Goal: Task Accomplishment & Management: Complete application form

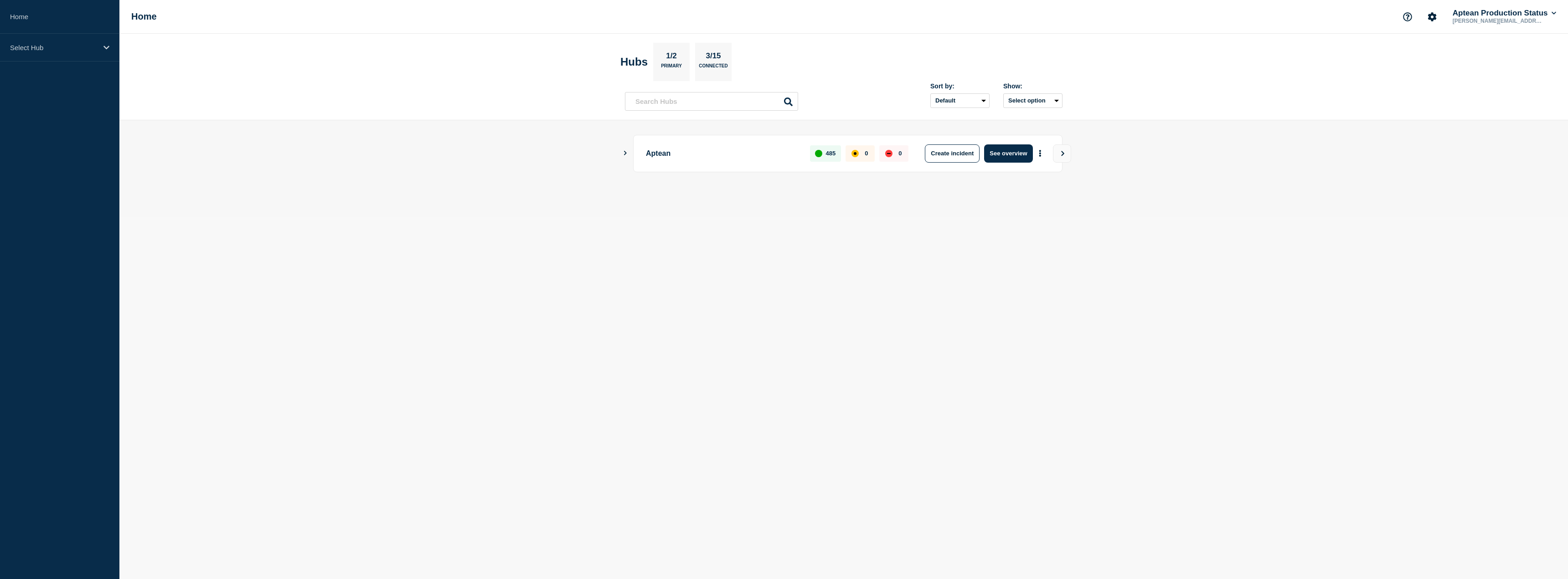
click at [584, 280] on body "Home Select Hub Home Aptean Production Status steven.foyston@aptean.com Hubs 1/…" at bounding box center [784, 290] width 1568 height 579
click at [625, 150] on main "Aptean 485 0 0 Create incident See overview" at bounding box center [844, 169] width 1449 height 97
click at [620, 154] on main "Aptean 485 0 0 Create incident See overview" at bounding box center [844, 169] width 1449 height 97
click at [624, 154] on icon "Show Connected Hubs" at bounding box center [625, 153] width 6 height 4
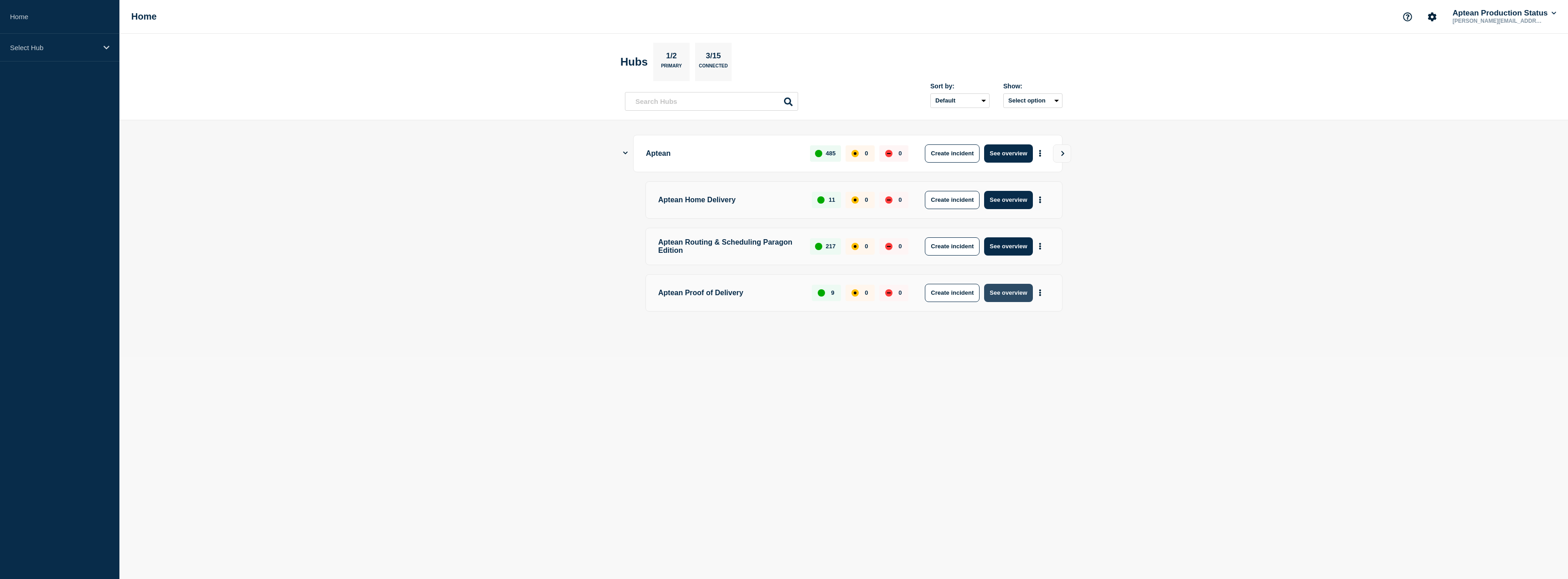
click at [1015, 300] on button "See overview" at bounding box center [1008, 293] width 48 height 18
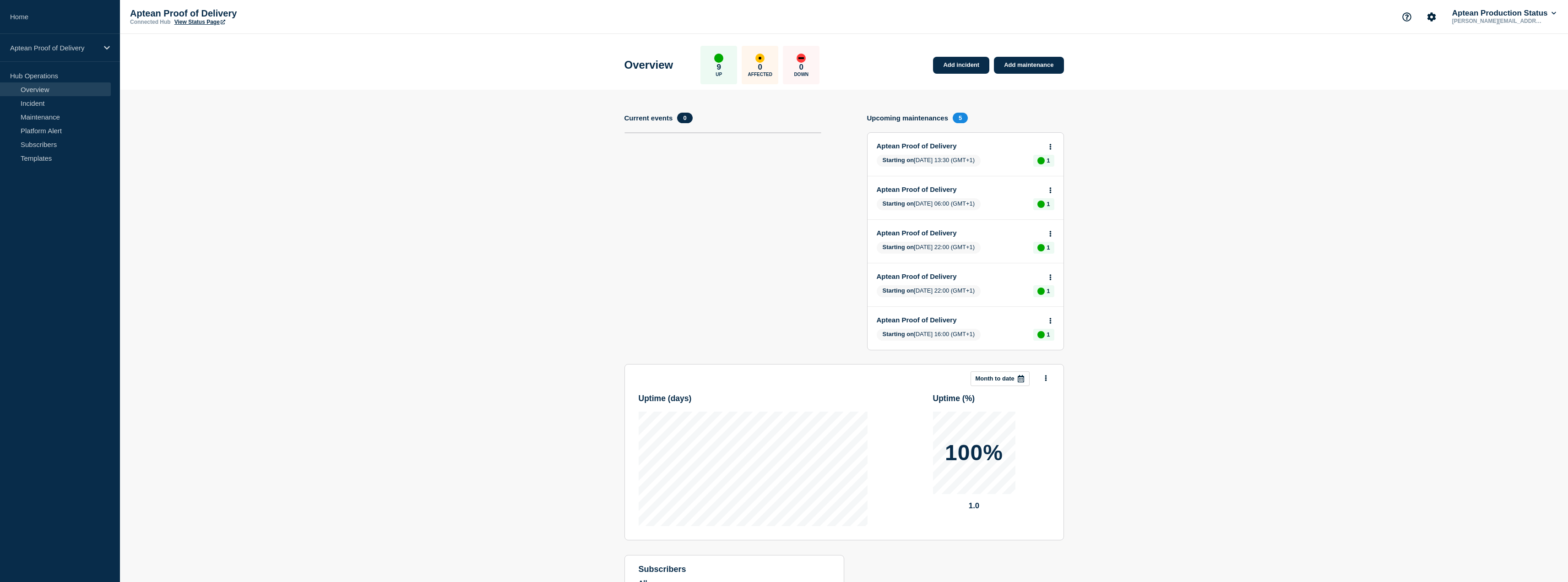
click at [935, 145] on link "Aptean Proof of Delivery" at bounding box center [959, 146] width 165 height 8
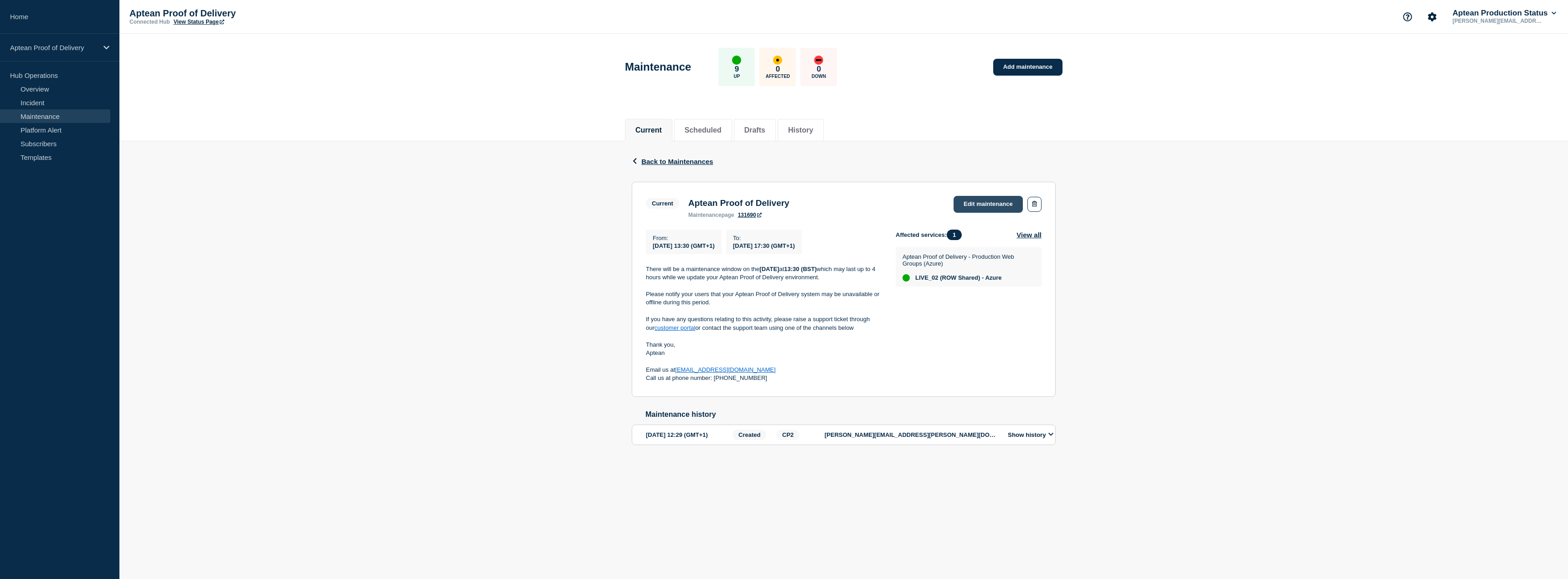
click at [975, 200] on link "Edit maintenance" at bounding box center [989, 204] width 69 height 17
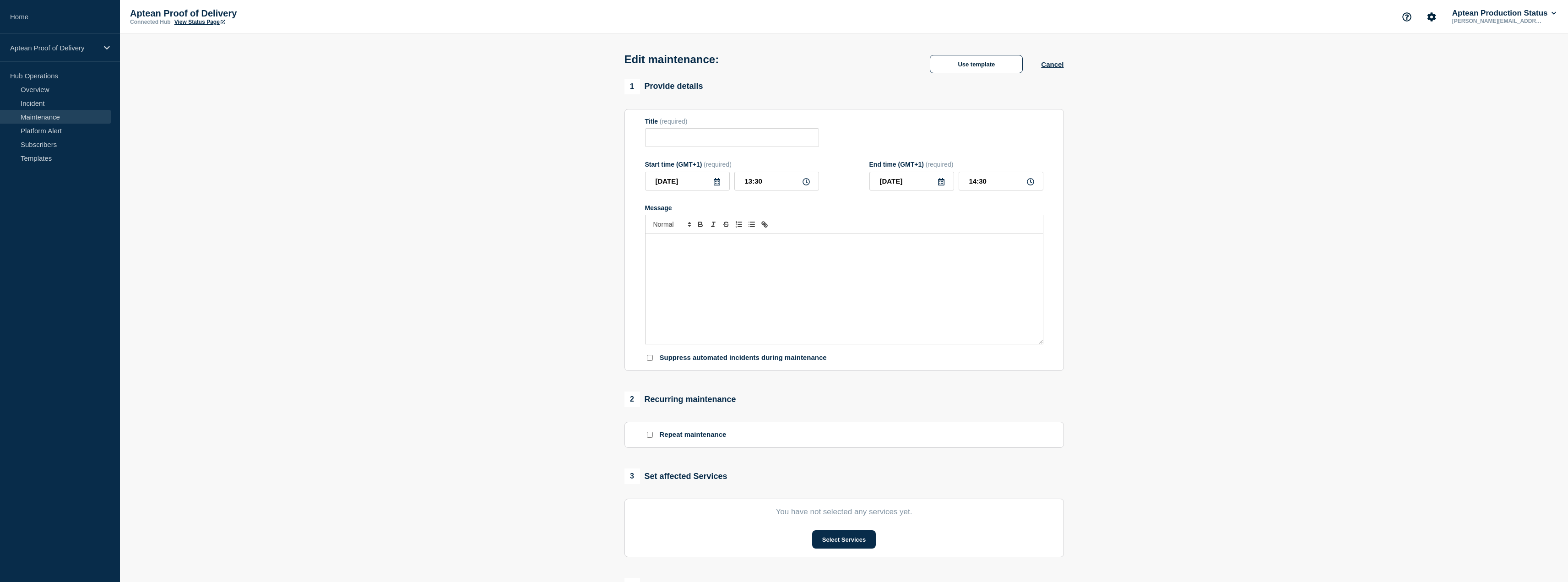
type input "Aptean Proof of Delivery"
type input "17:30"
checkbox input "false"
checkbox input "true"
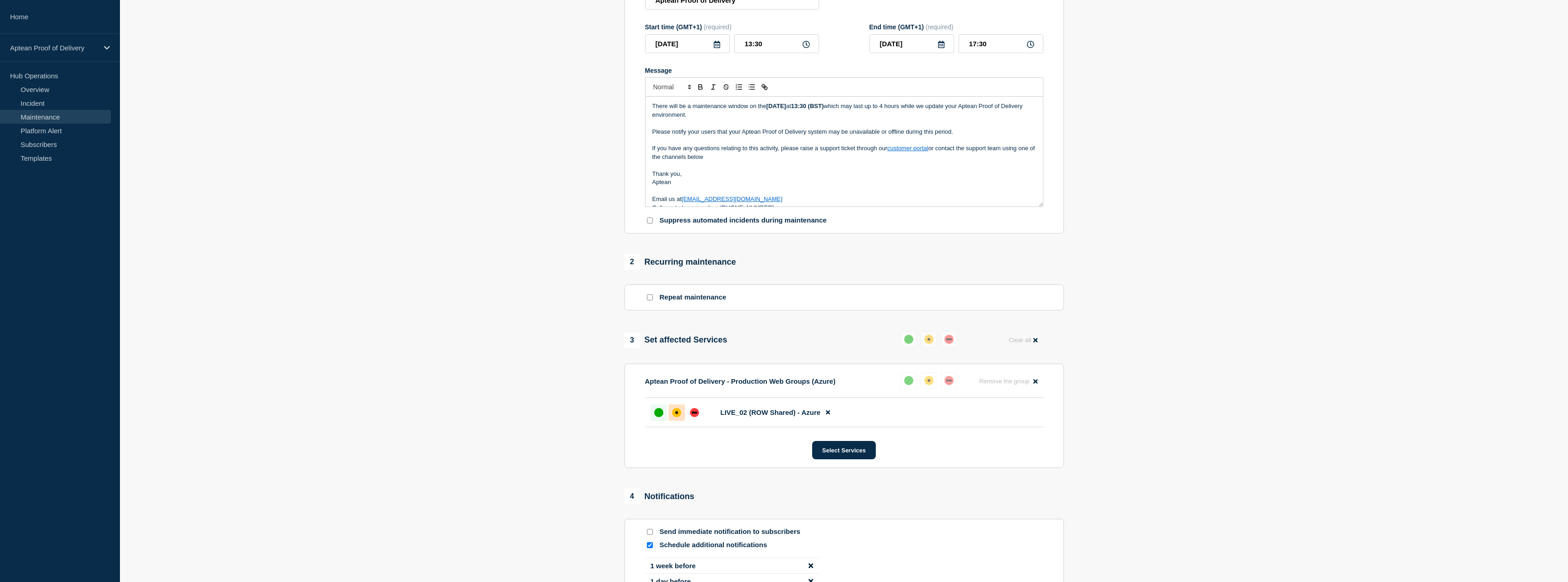
click at [677, 417] on div "affected" at bounding box center [676, 412] width 9 height 9
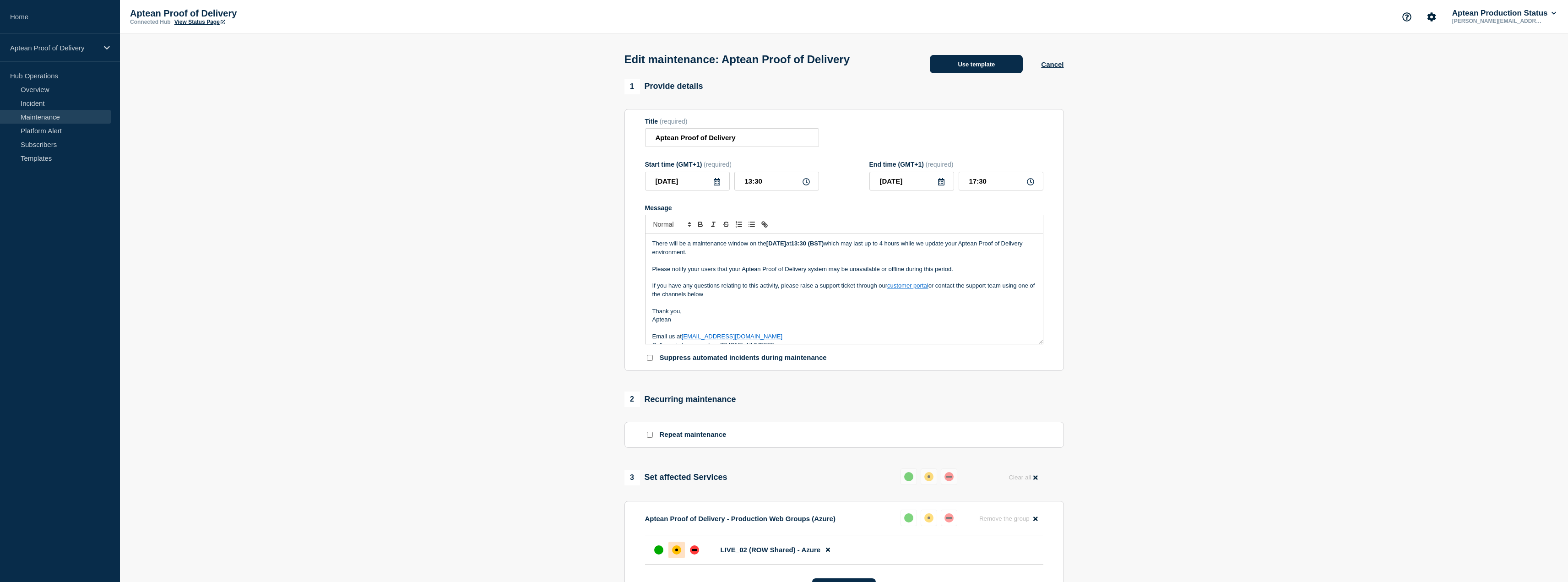
click at [967, 65] on button "Use template" at bounding box center [976, 64] width 93 height 18
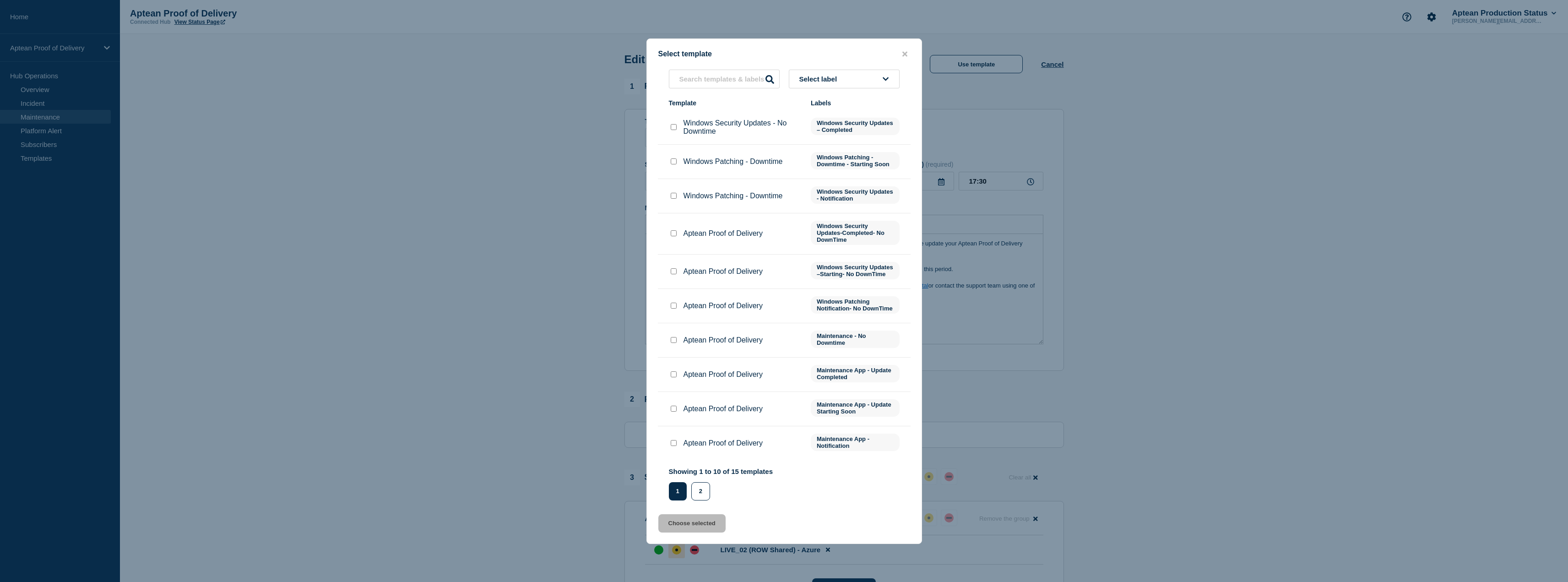
click at [674, 411] on input "Aptean Proof of Delivery checkbox" at bounding box center [674, 408] width 6 height 6
checkbox input "true"
click at [699, 531] on button "Choose selected" at bounding box center [692, 523] width 67 height 18
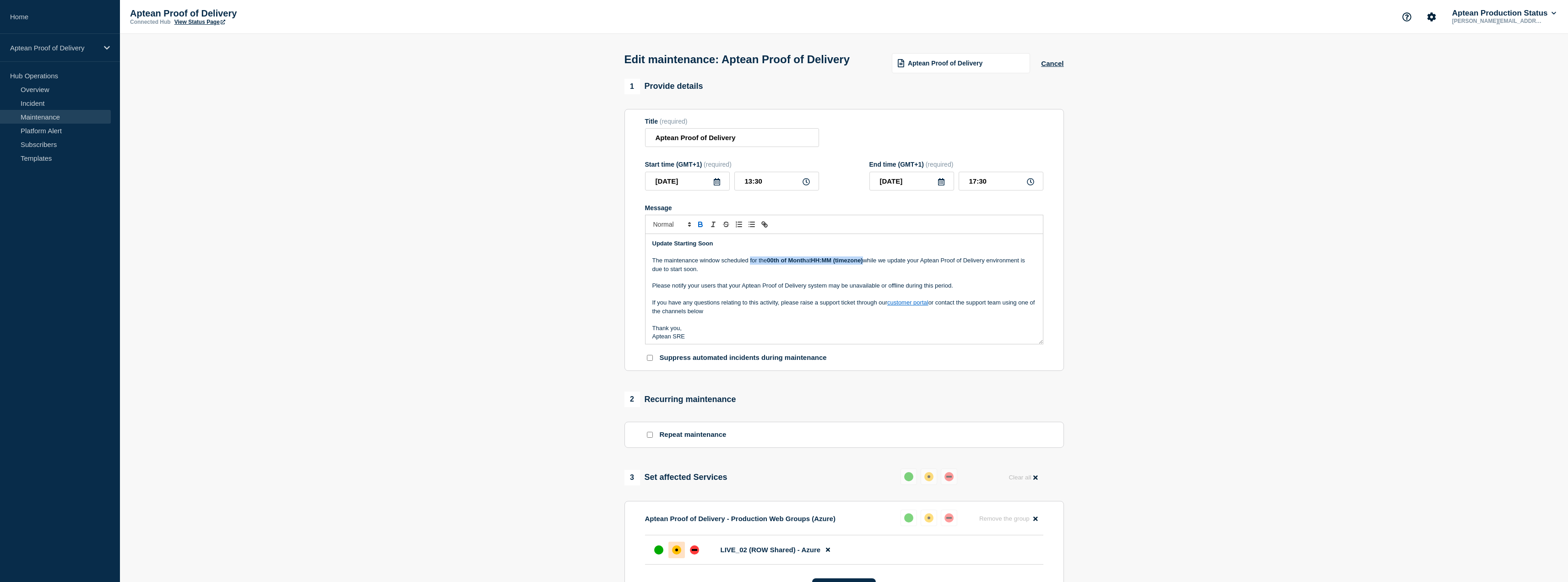
drag, startPoint x: 749, startPoint y: 277, endPoint x: 868, endPoint y: 279, distance: 119.0
click at [868, 273] on p "The maintenance window scheduled for the 00th of Month at HH:MM (timezone) whil…" at bounding box center [844, 265] width 384 height 17
click at [928, 282] on p "Please notify your users that your Aptean Proof of Delivery system may be unava…" at bounding box center [844, 277] width 384 height 8
click at [737, 265] on p "The maintenance window scheduled while we update your Aptean Proof of Delivery …" at bounding box center [844, 260] width 384 height 8
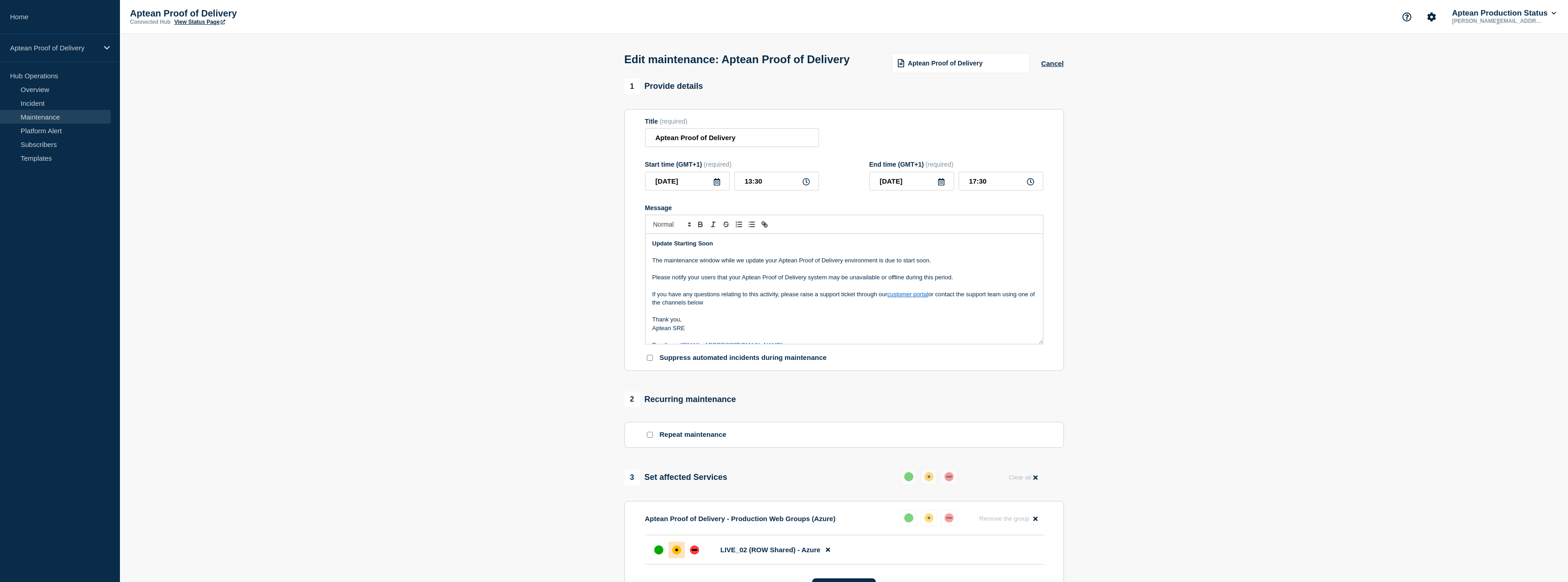
click at [665, 265] on p "The maintenance window while we update your Aptean Proof of Delivery environmen…" at bounding box center [844, 260] width 384 height 8
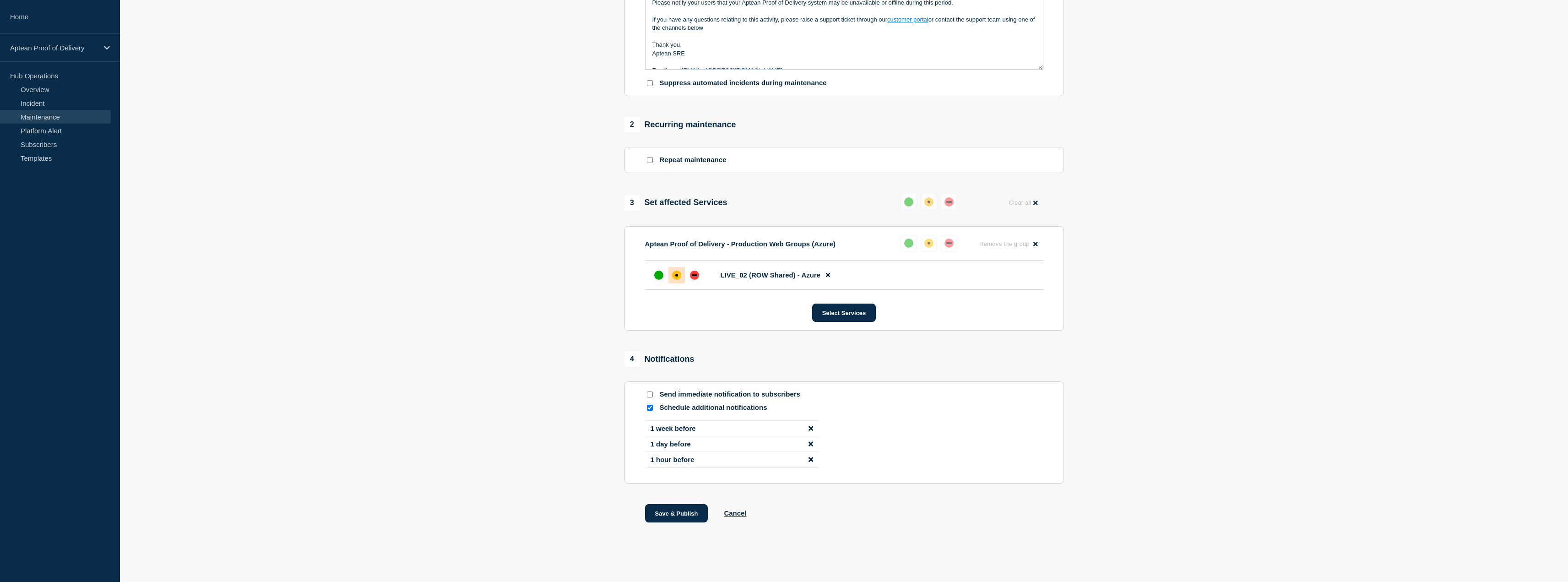
scroll to position [292, 0]
drag, startPoint x: 660, startPoint y: 507, endPoint x: 618, endPoint y: 484, distance: 47.9
click at [618, 484] on section "1 Provide details Title (required) Aptean Proof of Delivery Start time (GMT+1) …" at bounding box center [844, 174] width 1448 height 742
click at [679, 509] on button "Save & Publish" at bounding box center [676, 513] width 63 height 18
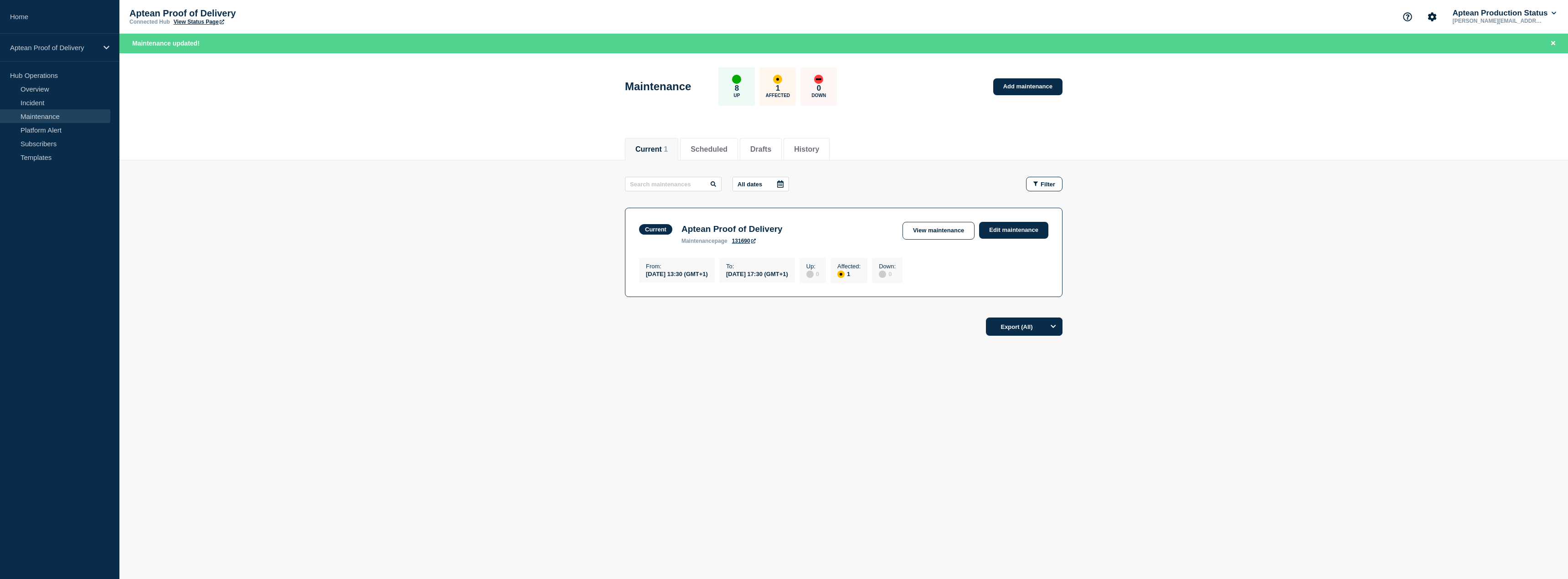
click at [663, 365] on div "Current Scheduled Drafts History Current 1 Scheduled Drafts History All dates F…" at bounding box center [844, 267] width 1449 height 276
